Goal: Navigation & Orientation: Find specific page/section

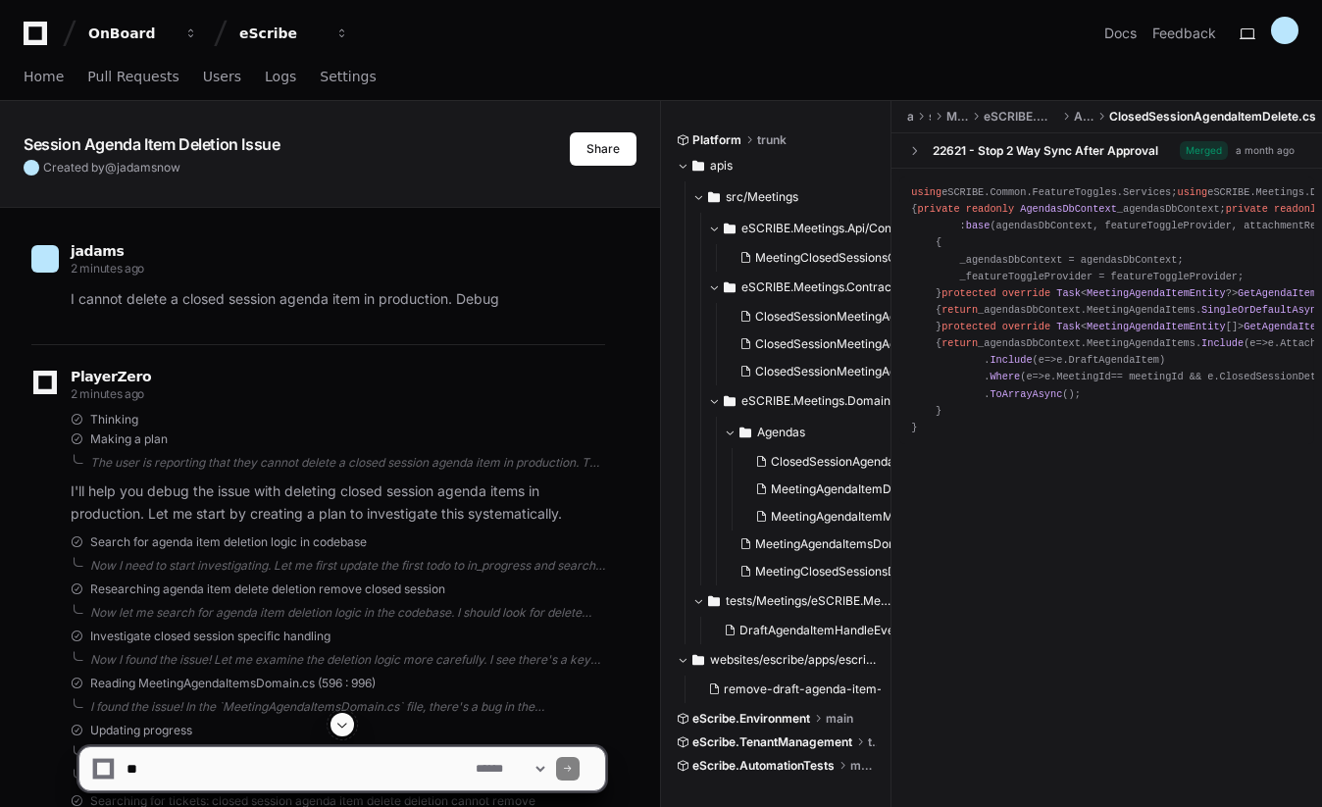
click at [901, 58] on div "Home Pull Requests Users Logs Settings" at bounding box center [661, 77] width 1275 height 45
